Goal: Manage account settings

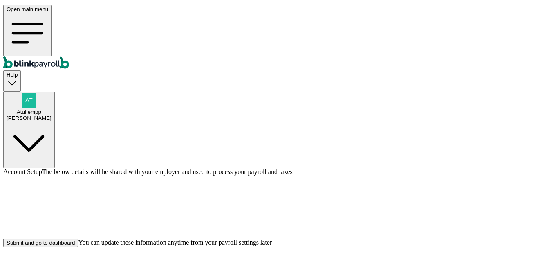
scroll to position [25, 0]
click at [75, 238] on div "Submit and go to dashboard" at bounding box center [41, 241] width 68 height 6
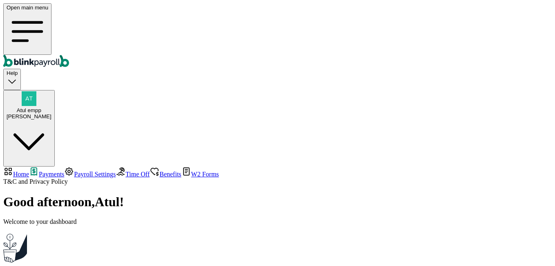
click at [29, 170] on span "Home" at bounding box center [21, 173] width 16 height 7
select select "2025"
click at [39, 170] on span "Payments" at bounding box center [51, 173] width 25 height 7
click at [64, 170] on link "Payroll Settings" at bounding box center [90, 173] width 52 height 7
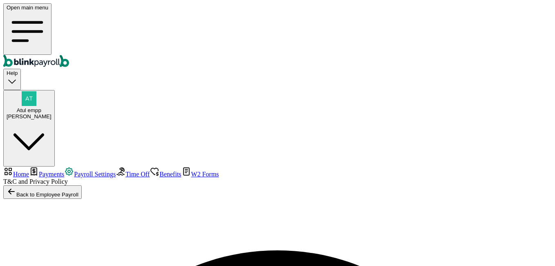
click at [42, 170] on link "Payments" at bounding box center [46, 173] width 35 height 7
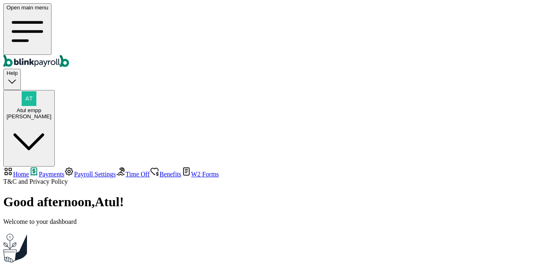
click at [26, 170] on span "Home" at bounding box center [21, 173] width 16 height 7
select select "2025"
click at [52, 113] on div "[PERSON_NAME]" at bounding box center [29, 116] width 45 height 6
drag, startPoint x: 487, startPoint y: 143, endPoint x: 540, endPoint y: 143, distance: 53.1
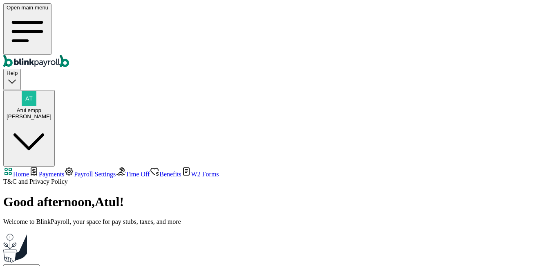
copy span "[EMAIL_ADDRESS][DOMAIN_NAME]"
